Goal: Check status: Check status

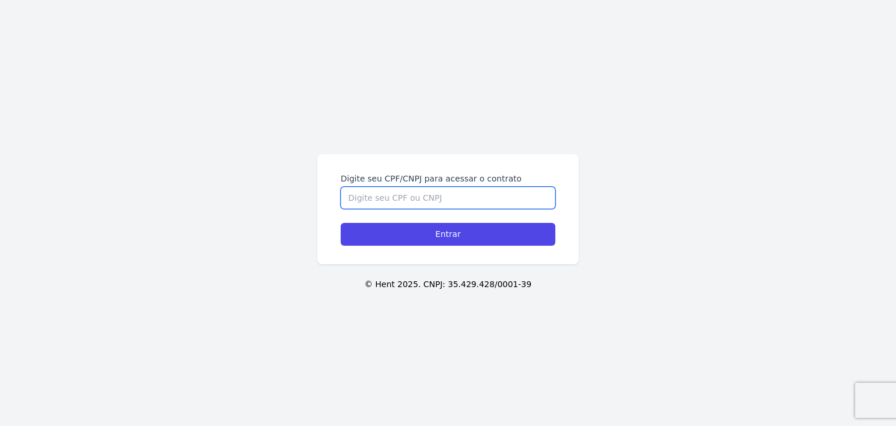
click at [415, 203] on input "Digite seu CPF/CNPJ para acessar o contrato" at bounding box center [448, 198] width 215 height 22
paste input "527.043.918-23"
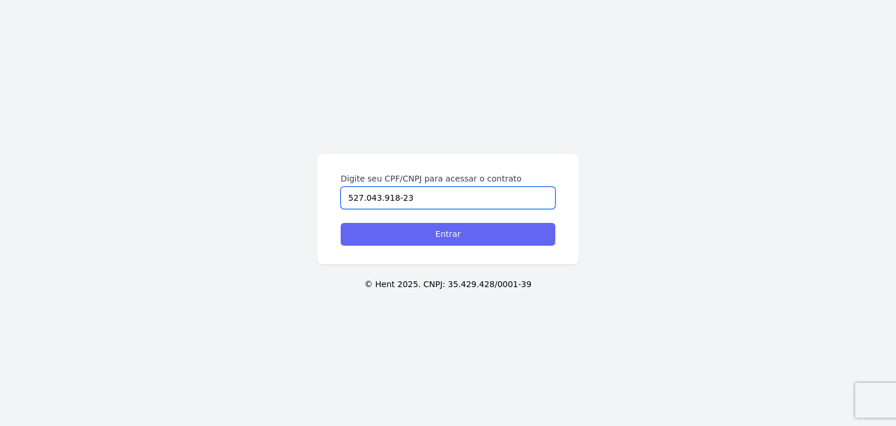
type input "527.043.918-23"
click at [434, 238] on input "Entrar" at bounding box center [448, 234] width 215 height 23
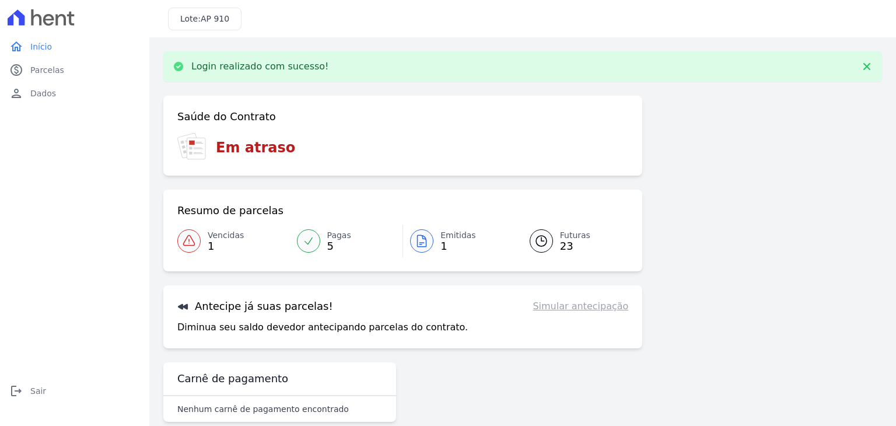
click at [218, 228] on link "Vencidas 1" at bounding box center [233, 241] width 113 height 33
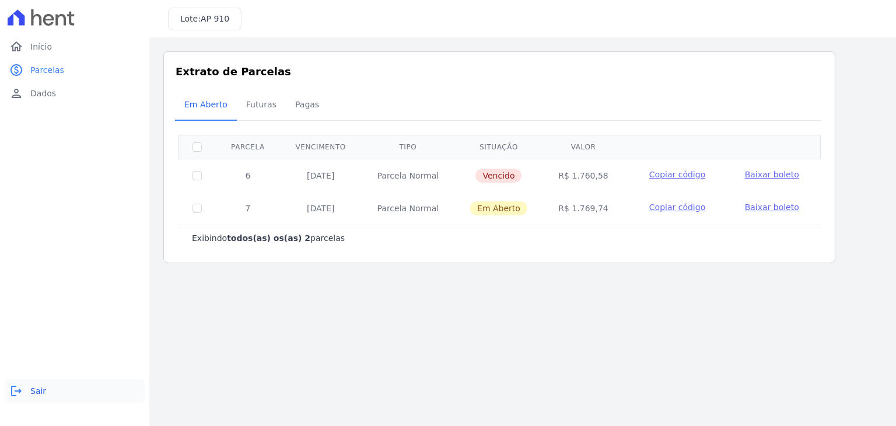
click at [37, 388] on span "Sair" at bounding box center [38, 391] width 16 height 12
